Goal: Task Accomplishment & Management: Complete application form

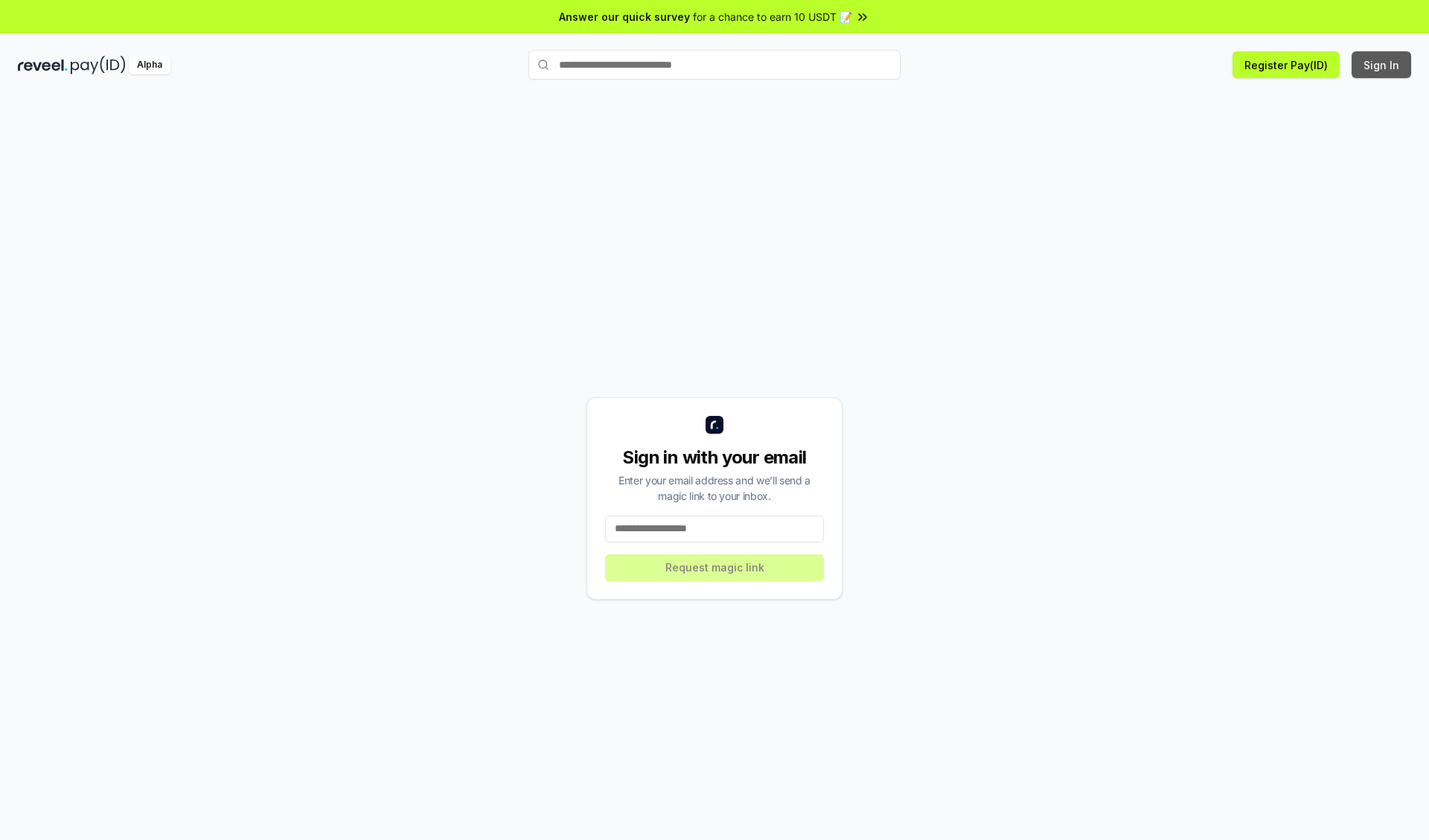
click at [1382, 65] on button "Sign In" at bounding box center [1381, 64] width 60 height 27
type input "**********"
click at [714, 567] on button "Request magic link" at bounding box center [715, 568] width 219 height 27
